Goal: Check status: Check status

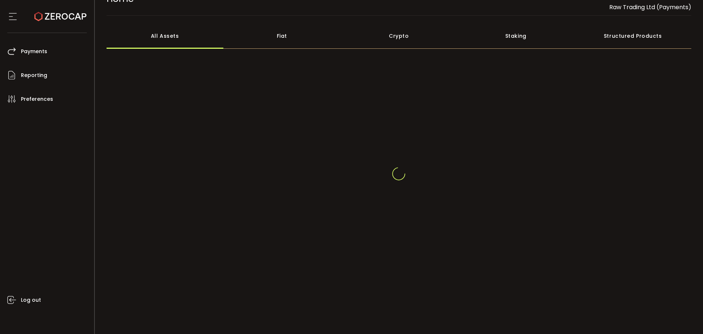
scroll to position [27, 0]
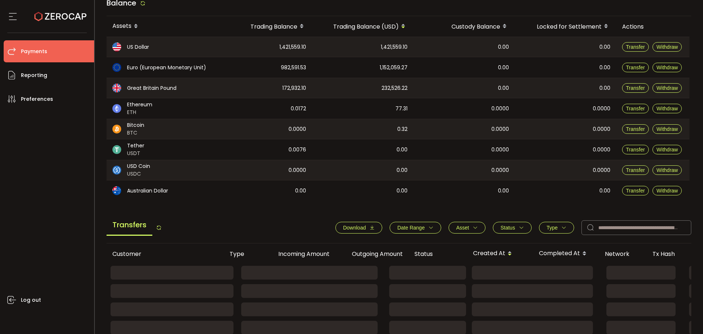
scroll to position [73, 0]
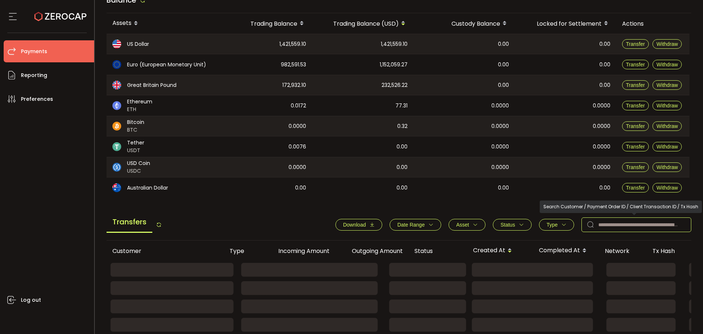
click at [615, 226] on input "text" at bounding box center [637, 224] width 110 height 15
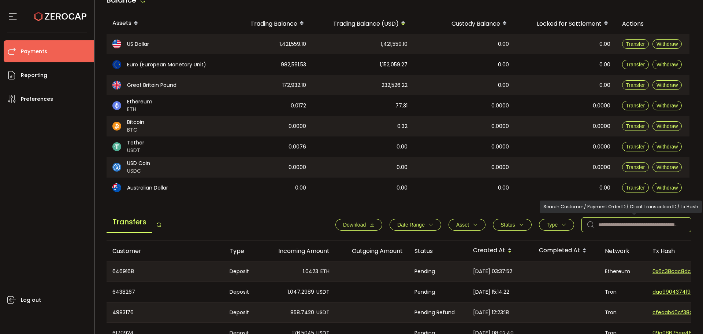
click at [590, 217] on icon at bounding box center [590, 224] width 15 height 15
click at [596, 220] on input "text" at bounding box center [637, 224] width 110 height 15
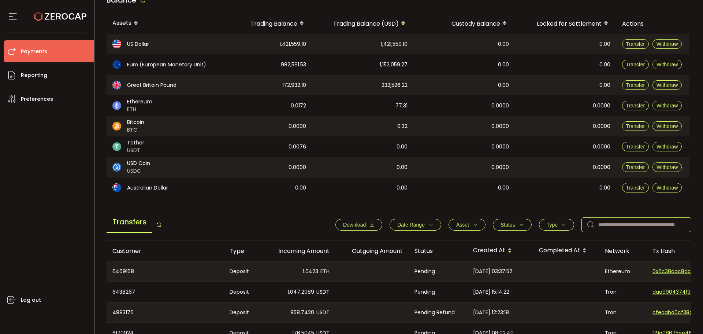
paste input "*******"
type input "*******"
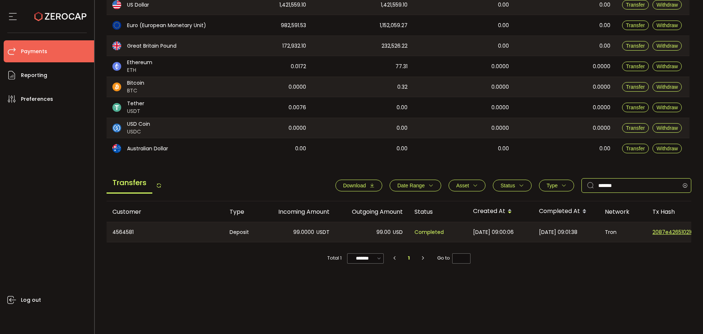
scroll to position [112, 0]
drag, startPoint x: 624, startPoint y: 188, endPoint x: 577, endPoint y: 180, distance: 47.9
click at [577, 180] on div "Download Date Range - Asset BTC ETH EUR GBP USD USDC USDT Clear Apply Status Ap…" at bounding box center [509, 185] width 363 height 15
drag, startPoint x: 319, startPoint y: 233, endPoint x: 334, endPoint y: 261, distance: 31.9
click at [279, 231] on tr "4564581 Deposit 99.0000 USDT 99.00 USD Completed [DATE] 09:00:06 [DATE] 09:01:3…" at bounding box center [492, 232] width 771 height 21
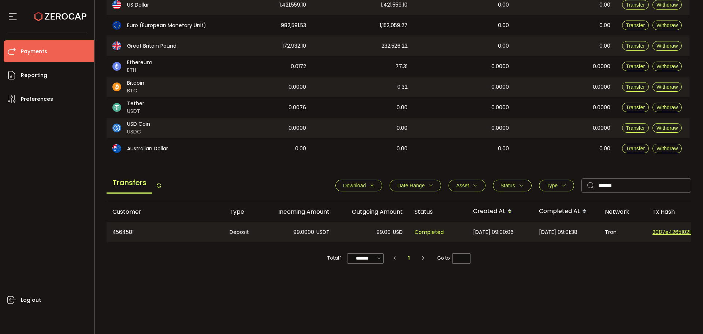
click at [368, 310] on div "Customer Type Incoming Amount Outgoing Amount Status Created At Completed At Ne…" at bounding box center [399, 263] width 585 height 125
